Goal: Find specific page/section: Find specific page/section

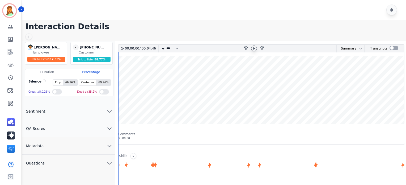
click at [256, 48] on div at bounding box center [254, 48] width 6 height 6
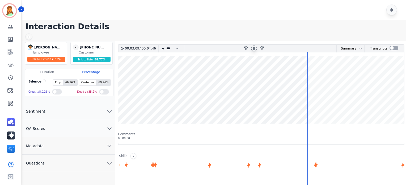
click at [255, 51] on div at bounding box center [254, 48] width 6 height 6
click at [255, 50] on div at bounding box center [254, 48] width 6 height 6
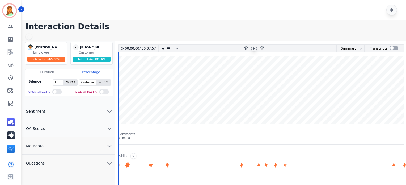
click at [257, 47] on div at bounding box center [254, 48] width 6 height 6
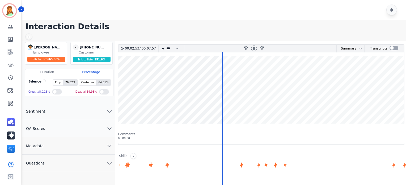
drag, startPoint x: 255, startPoint y: 47, endPoint x: 290, endPoint y: 52, distance: 35.8
click at [255, 47] on icon at bounding box center [254, 48] width 2 height 2
click at [390, 49] on div at bounding box center [394, 48] width 9 height 5
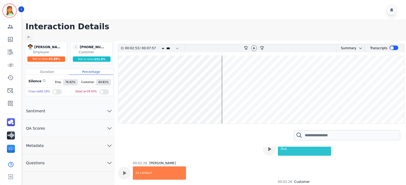
click at [254, 49] on icon at bounding box center [254, 48] width 4 height 4
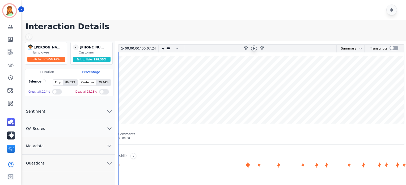
click at [256, 48] on icon at bounding box center [254, 48] width 4 height 4
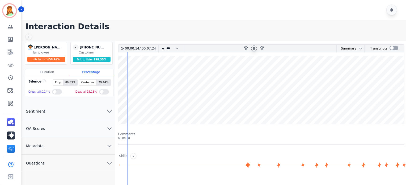
click at [244, 108] on wave at bounding box center [261, 90] width 286 height 68
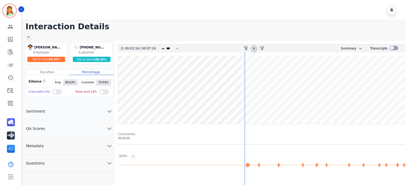
click at [256, 48] on icon at bounding box center [254, 48] width 4 height 4
click at [255, 49] on icon at bounding box center [254, 48] width 4 height 4
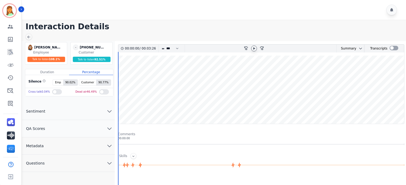
click at [253, 48] on icon at bounding box center [254, 48] width 4 height 4
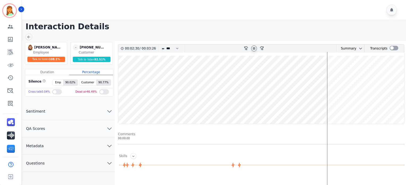
click at [387, 97] on wave at bounding box center [261, 90] width 286 height 68
click at [71, 165] on button "Questions" at bounding box center [68, 162] width 93 height 17
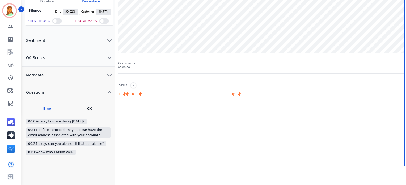
click at [56, 84] on button "Questions" at bounding box center [68, 92] width 93 height 17
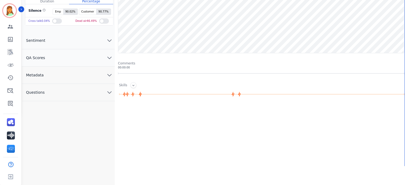
click at [57, 77] on button "Metadata" at bounding box center [68, 74] width 93 height 17
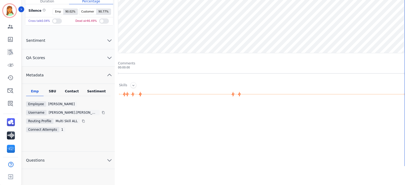
click at [73, 88] on div "Emp SBU Contact Sentiment Employee Ann Marie Lopez Username ana.lopez@eccogroup…" at bounding box center [68, 118] width 93 height 68
click at [76, 90] on div "Contact" at bounding box center [71, 92] width 21 height 7
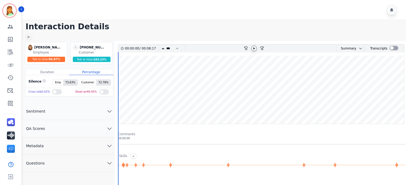
click at [255, 48] on icon at bounding box center [254, 48] width 4 height 4
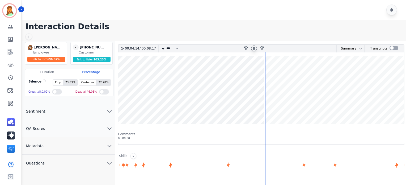
click at [252, 48] on icon at bounding box center [254, 48] width 4 height 4
click at [254, 48] on icon at bounding box center [254, 48] width 2 height 2
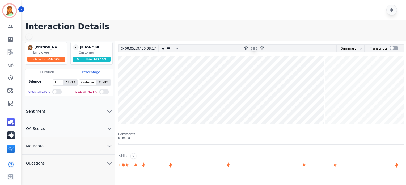
click at [107, 144] on icon "chevron down" at bounding box center [109, 146] width 6 height 6
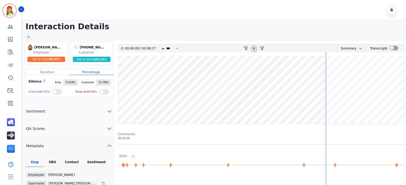
click at [78, 161] on div "Contact" at bounding box center [71, 163] width 21 height 7
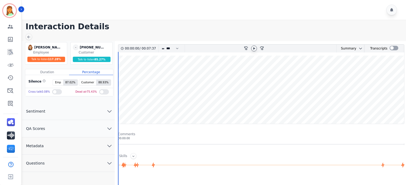
click at [256, 49] on icon at bounding box center [254, 48] width 4 height 4
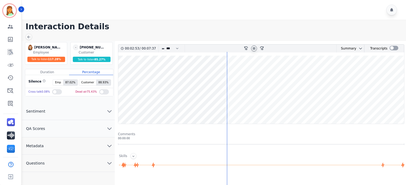
click at [335, 107] on wave at bounding box center [261, 90] width 286 height 68
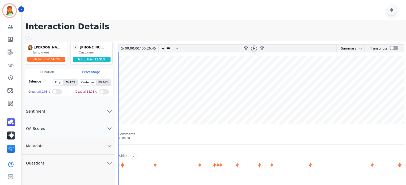
click at [253, 48] on icon at bounding box center [254, 48] width 2 height 2
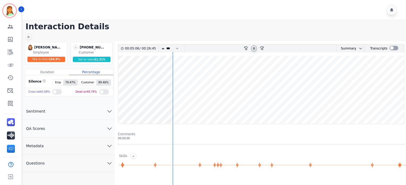
drag, startPoint x: 177, startPoint y: 36, endPoint x: 220, endPoint y: 47, distance: 44.4
click at [177, 36] on main "Interaction Details [PERSON_NAME] [PERSON_NAME] Employee Talk to listen 194.9 %…" at bounding box center [213, 163] width 386 height 286
click at [254, 48] on icon at bounding box center [254, 48] width 2 height 2
click at [304, 34] on main "Interaction Details [PERSON_NAME] [PERSON_NAME] Employee Talk to listen 194.9 %…" at bounding box center [213, 163] width 386 height 286
click at [256, 47] on div at bounding box center [254, 48] width 6 height 6
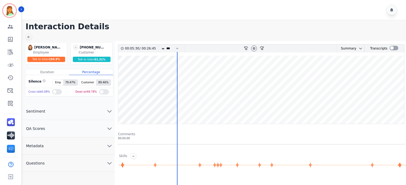
drag, startPoint x: 391, startPoint y: 48, endPoint x: 398, endPoint y: 76, distance: 28.7
click at [391, 48] on div at bounding box center [394, 48] width 9 height 5
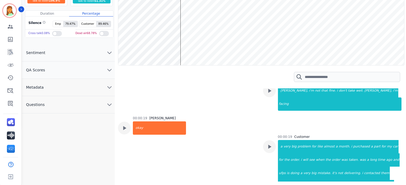
scroll to position [106, 0]
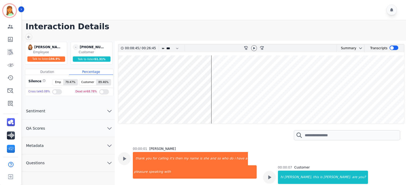
scroll to position [106, 0]
